Goal: Task Accomplishment & Management: Manage account settings

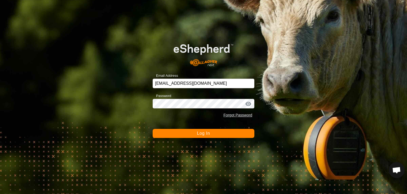
click at [228, 133] on button "Log In" at bounding box center [204, 133] width 102 height 9
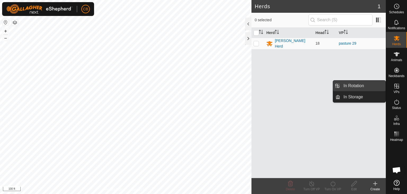
click at [372, 85] on link "In Rotation" at bounding box center [363, 85] width 45 height 11
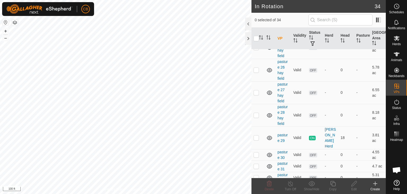
scroll to position [265, 0]
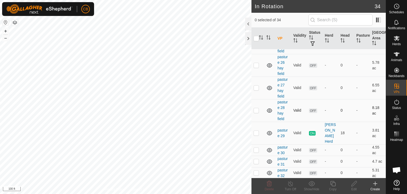
click at [256, 108] on p-checkbox at bounding box center [256, 110] width 5 height 4
checkbox input "true"
click at [255, 170] on p-checkbox at bounding box center [256, 172] width 5 height 4
checkbox input "true"
click at [256, 108] on p-checkbox at bounding box center [256, 110] width 5 height 4
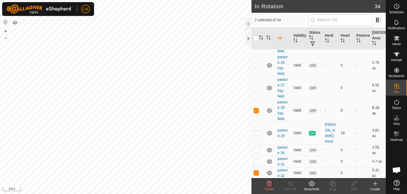
checkbox input "false"
click at [355, 185] on icon at bounding box center [354, 183] width 7 height 6
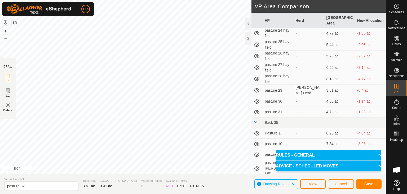
scroll to position [127, 0]
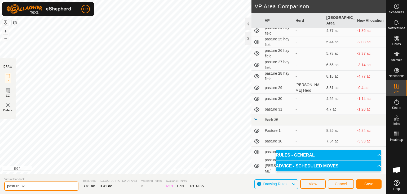
click at [31, 186] on input "pasture 32" at bounding box center [41, 185] width 74 height 9
type input "pasture 28.1"
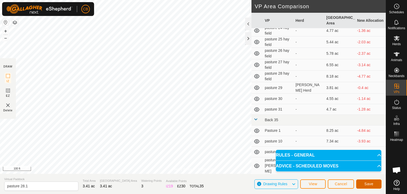
click at [368, 184] on span "Save" at bounding box center [369, 183] width 9 height 4
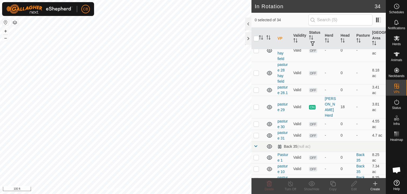
scroll to position [308, 0]
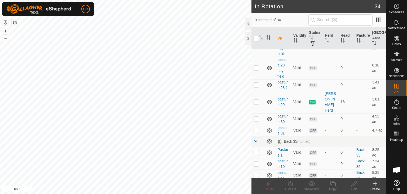
click at [255, 116] on p-checkbox at bounding box center [256, 118] width 5 height 4
checkbox input "true"
click at [291, 108] on div "In Rotation 34 1 selected of 34 VP Validity Status Herd Head Pasture Grazing Ar…" at bounding box center [193, 97] width 386 height 194
click at [353, 186] on icon at bounding box center [354, 183] width 7 height 6
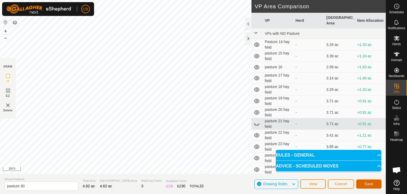
click at [374, 186] on button "Save" at bounding box center [368, 183] width 25 height 9
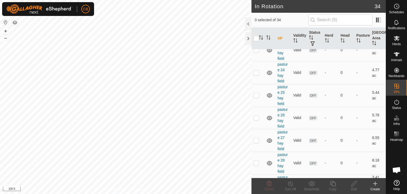
scroll to position [223, 0]
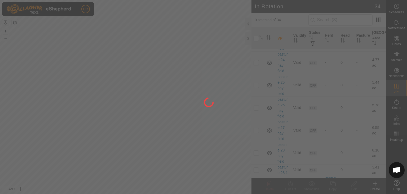
click at [384, 175] on div at bounding box center [203, 97] width 407 height 194
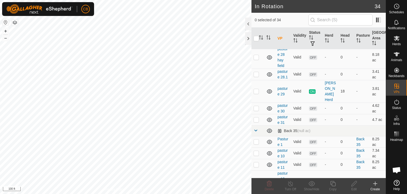
scroll to position [329, 0]
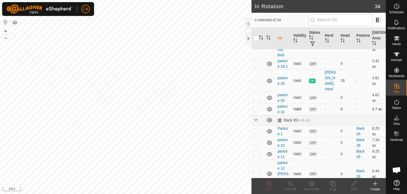
click at [256, 107] on p-checkbox at bounding box center [256, 109] width 5 height 4
checkbox input "true"
click at [356, 186] on div "Edit" at bounding box center [354, 188] width 21 height 5
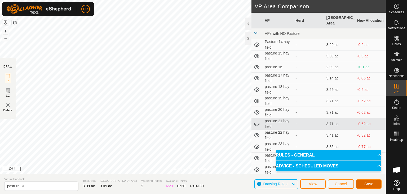
click at [371, 184] on span "Save" at bounding box center [369, 183] width 9 height 4
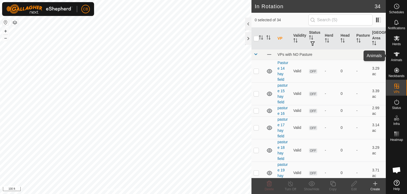
click at [399, 57] on icon at bounding box center [397, 54] width 6 height 6
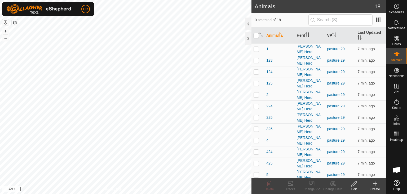
click at [255, 35] on input "checkbox" at bounding box center [256, 35] width 5 height 5
checkbox input "true"
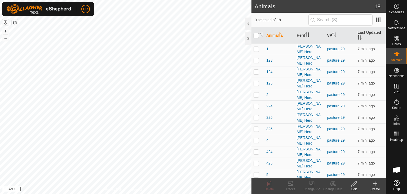
checkbox input "true"
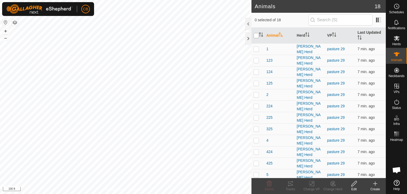
checkbox input "true"
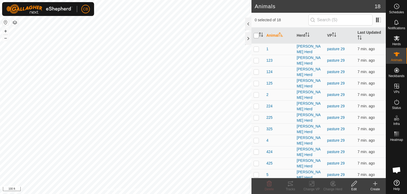
checkbox input "true"
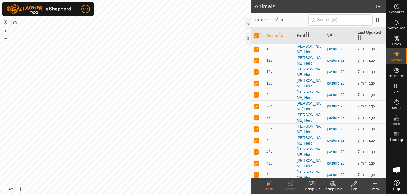
click at [311, 184] on icon at bounding box center [312, 183] width 7 height 6
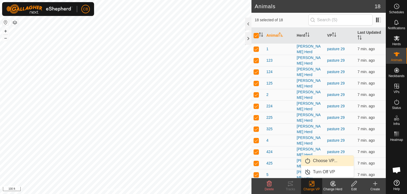
click at [319, 160] on link "Choose VP..." at bounding box center [328, 160] width 53 height 11
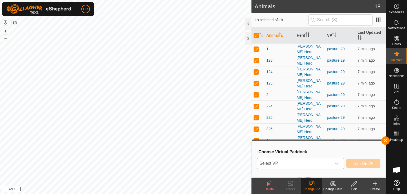
click at [339, 163] on div "dropdown trigger" at bounding box center [337, 163] width 11 height 11
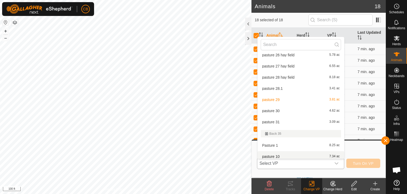
scroll to position [152, 0]
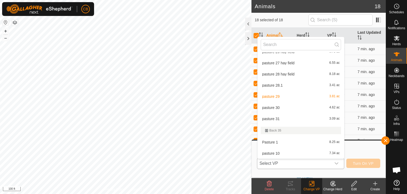
click at [275, 108] on li "pasture 30 4.62 ac" at bounding box center [301, 107] width 87 height 11
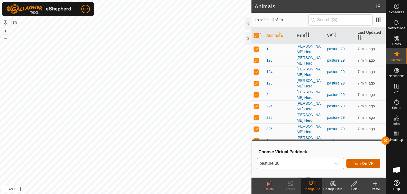
click at [357, 162] on span "Turn On VP" at bounding box center [363, 163] width 21 height 4
